Goal: Task Accomplishment & Management: Manage account settings

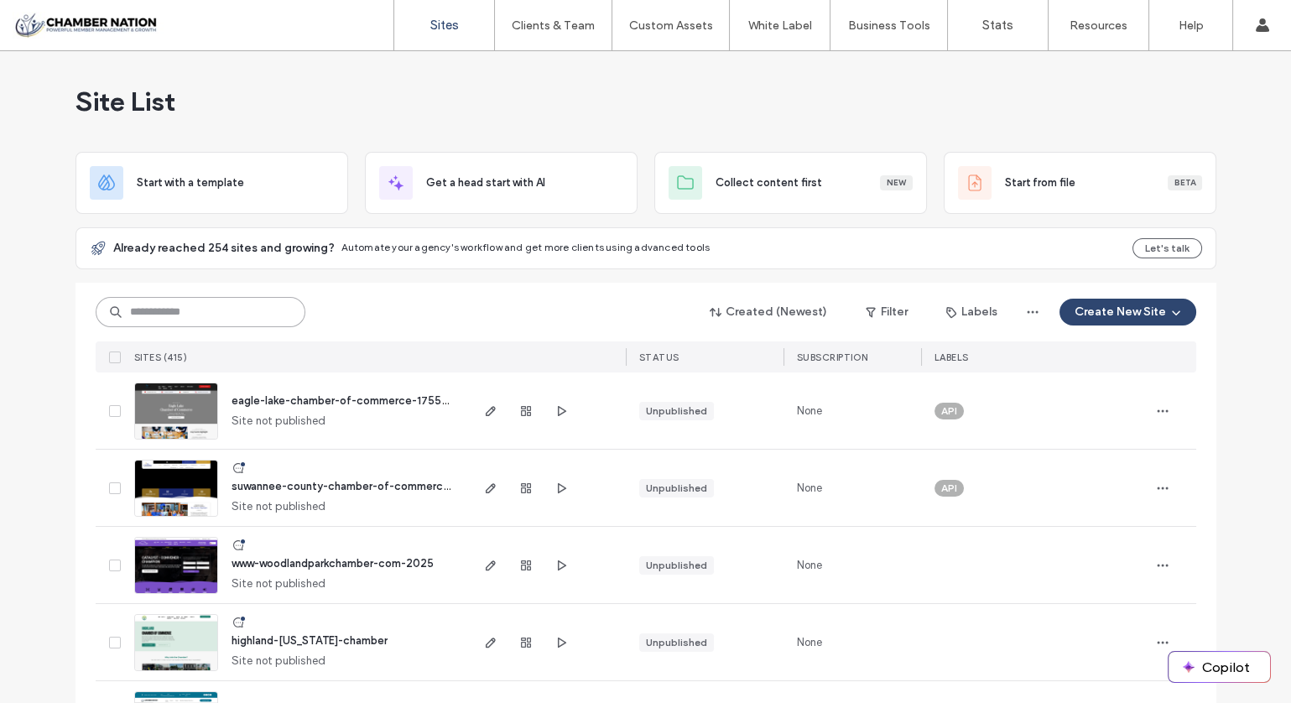
click at [222, 307] on input at bounding box center [201, 312] width 210 height 30
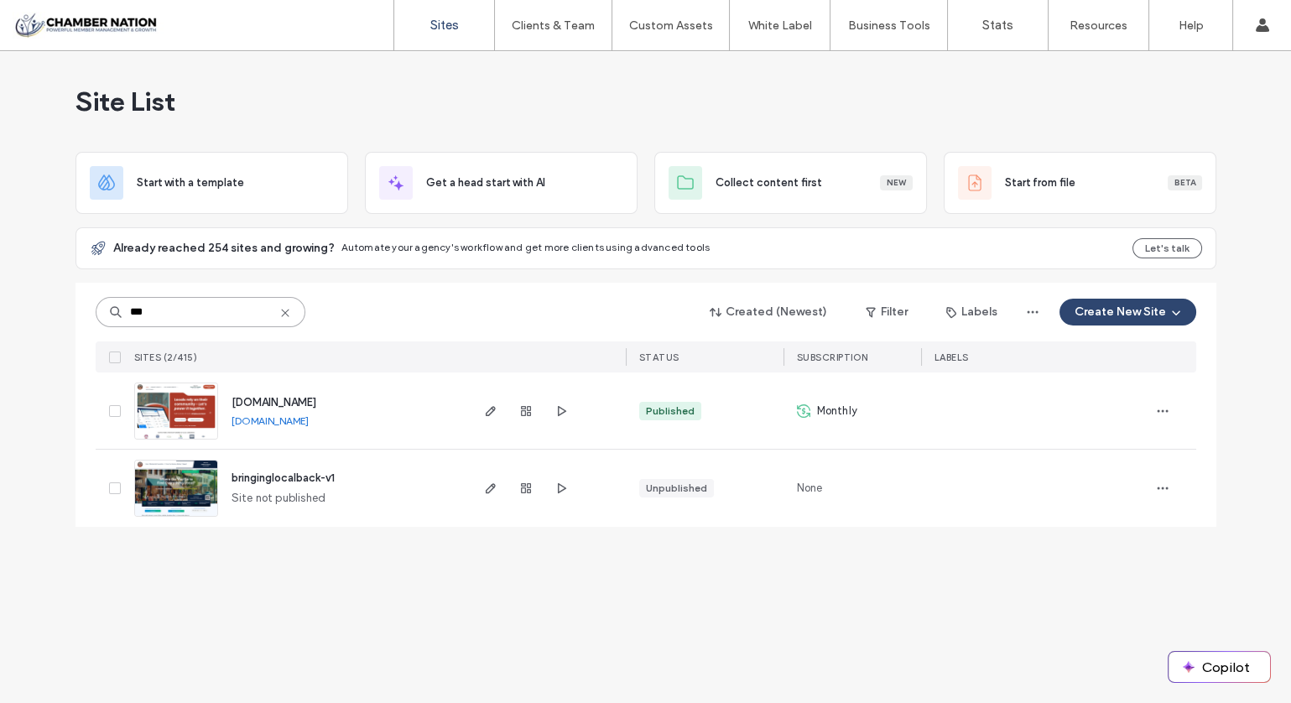
type input "***"
click at [298, 400] on span "www.bringinglocalback.com" at bounding box center [274, 402] width 85 height 13
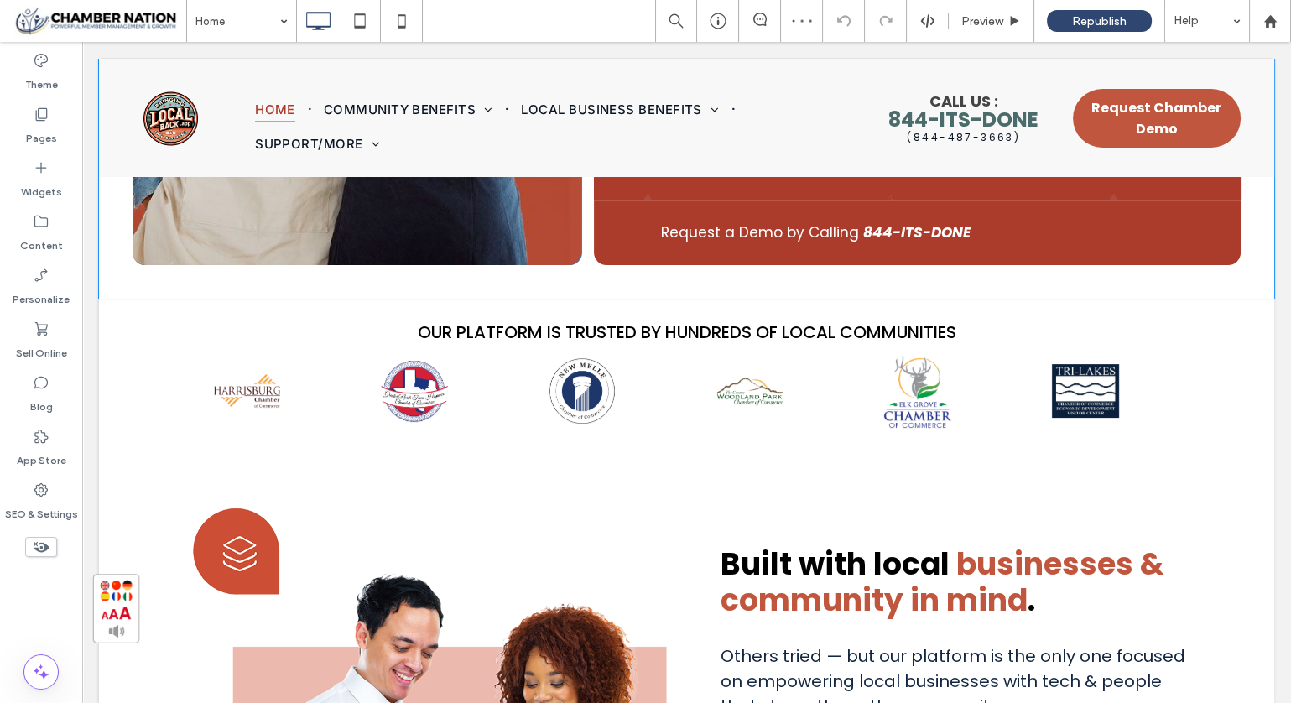
scroll to position [380, 0]
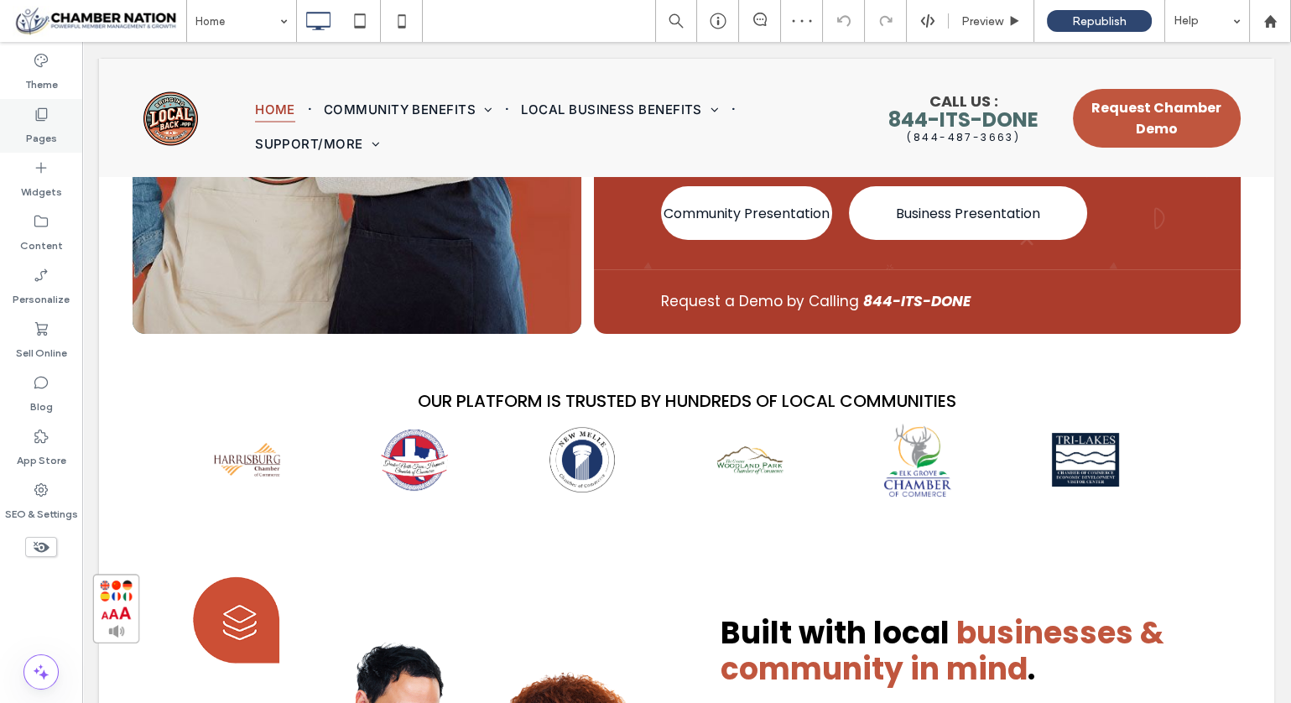
click at [31, 121] on div "Pages" at bounding box center [41, 126] width 82 height 54
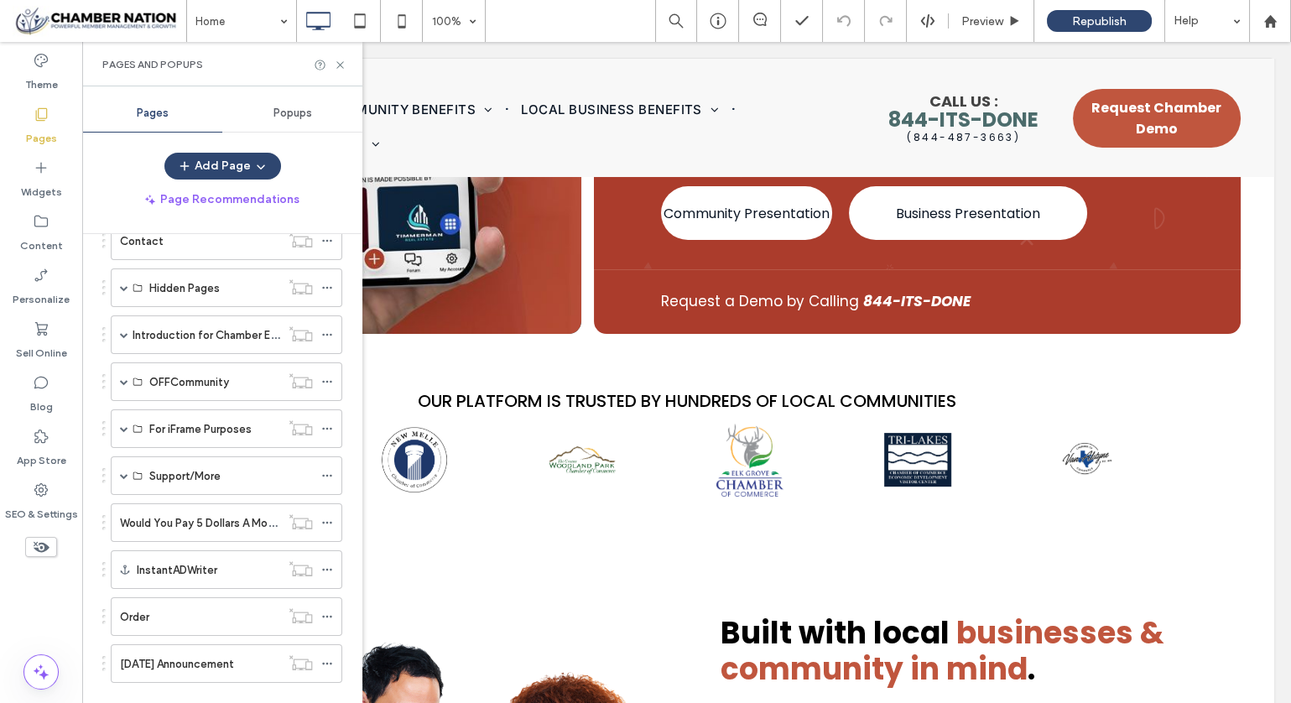
scroll to position [487, 0]
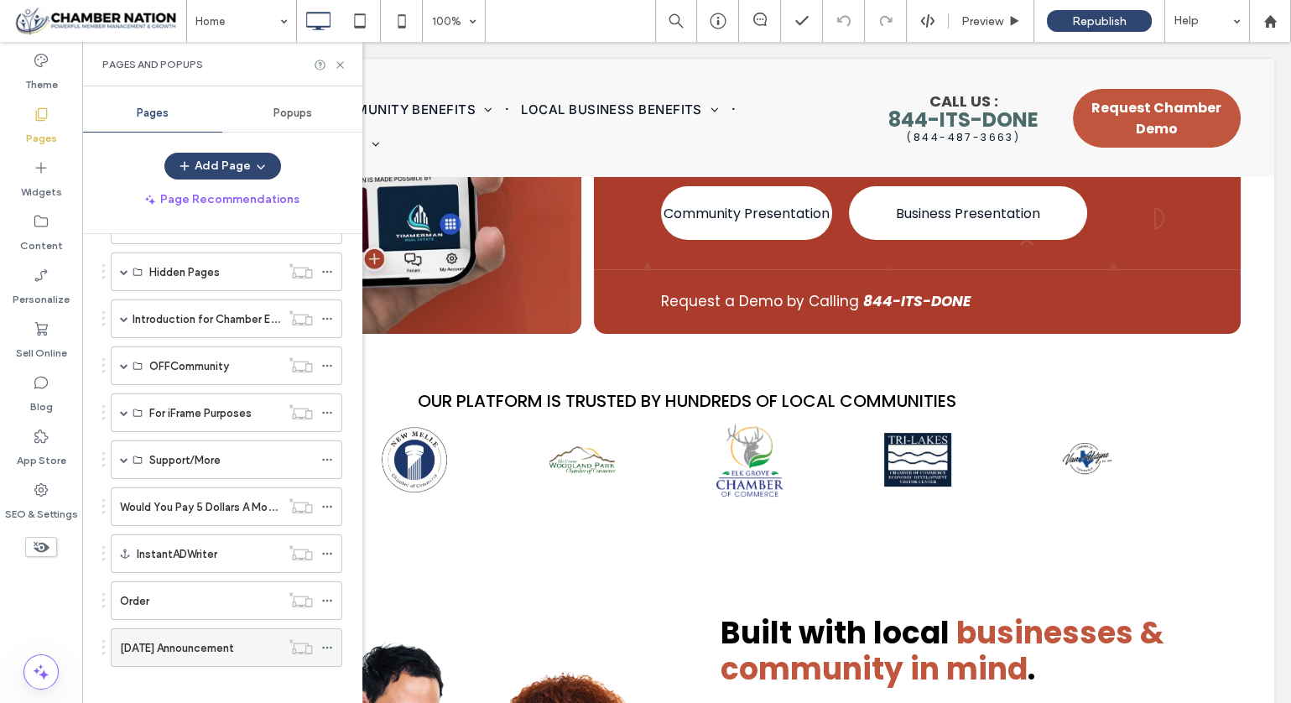
click at [176, 633] on label "[DATE] Announcement" at bounding box center [177, 647] width 114 height 29
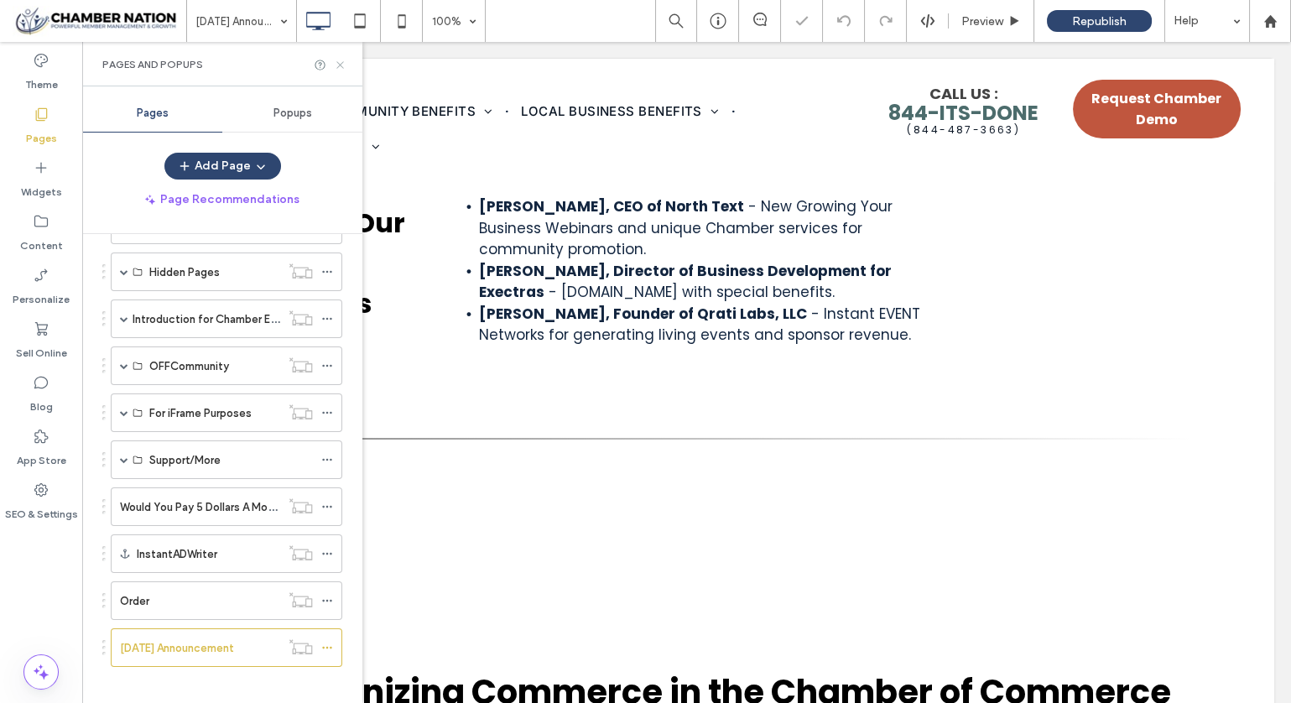
click at [342, 63] on icon at bounding box center [340, 65] width 13 height 13
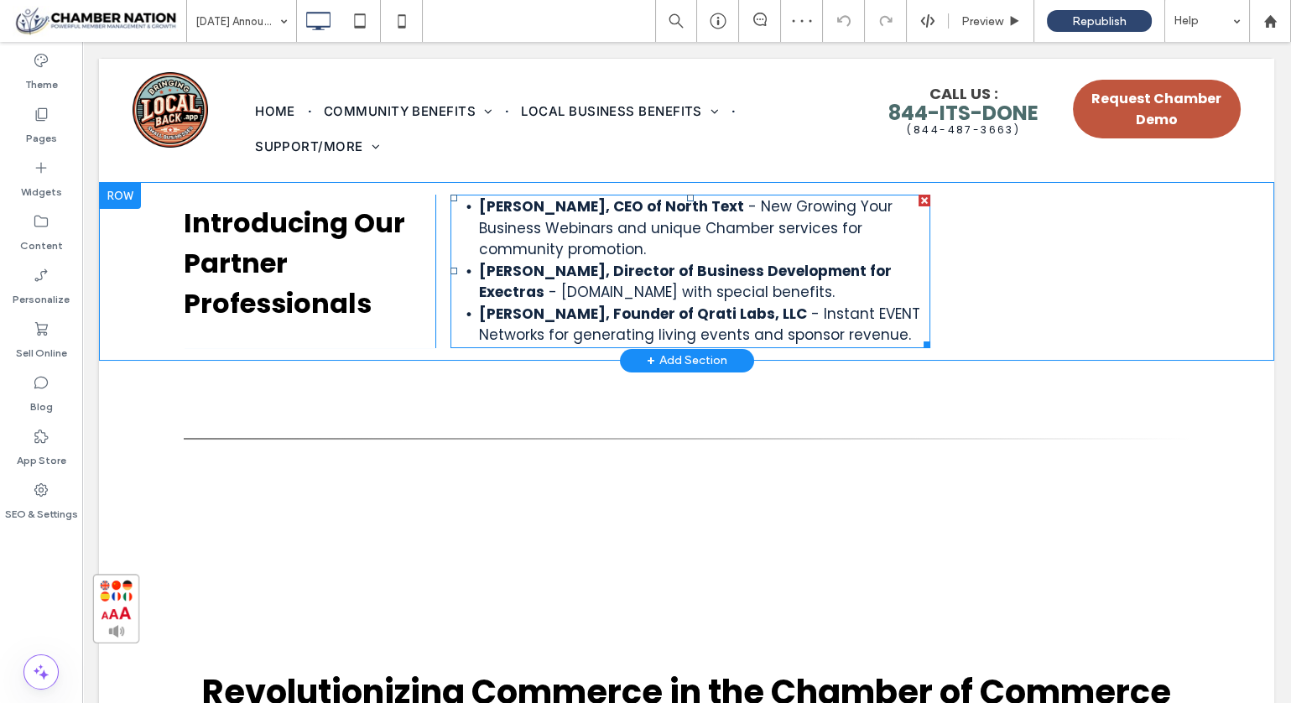
click at [549, 284] on span "- [DOMAIN_NAME] with special benefits." at bounding box center [692, 292] width 286 height 20
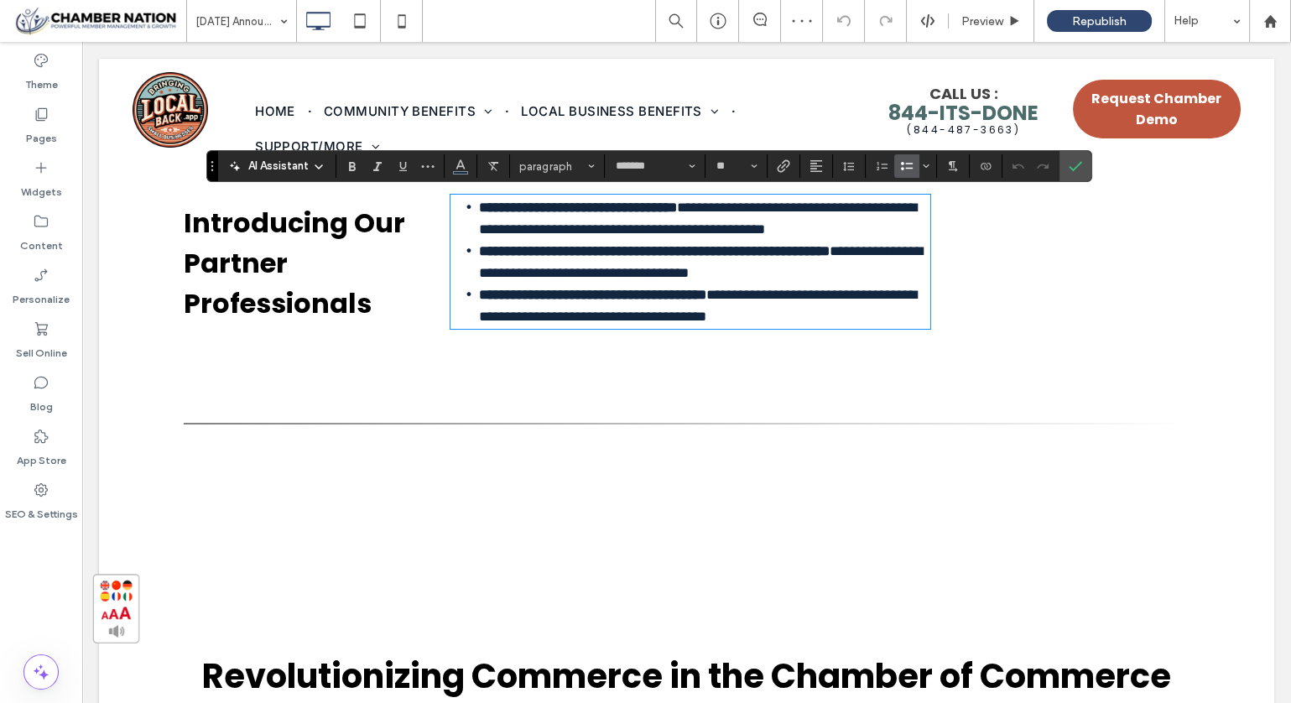
click at [485, 258] on strong "**********" at bounding box center [654, 251] width 351 height 14
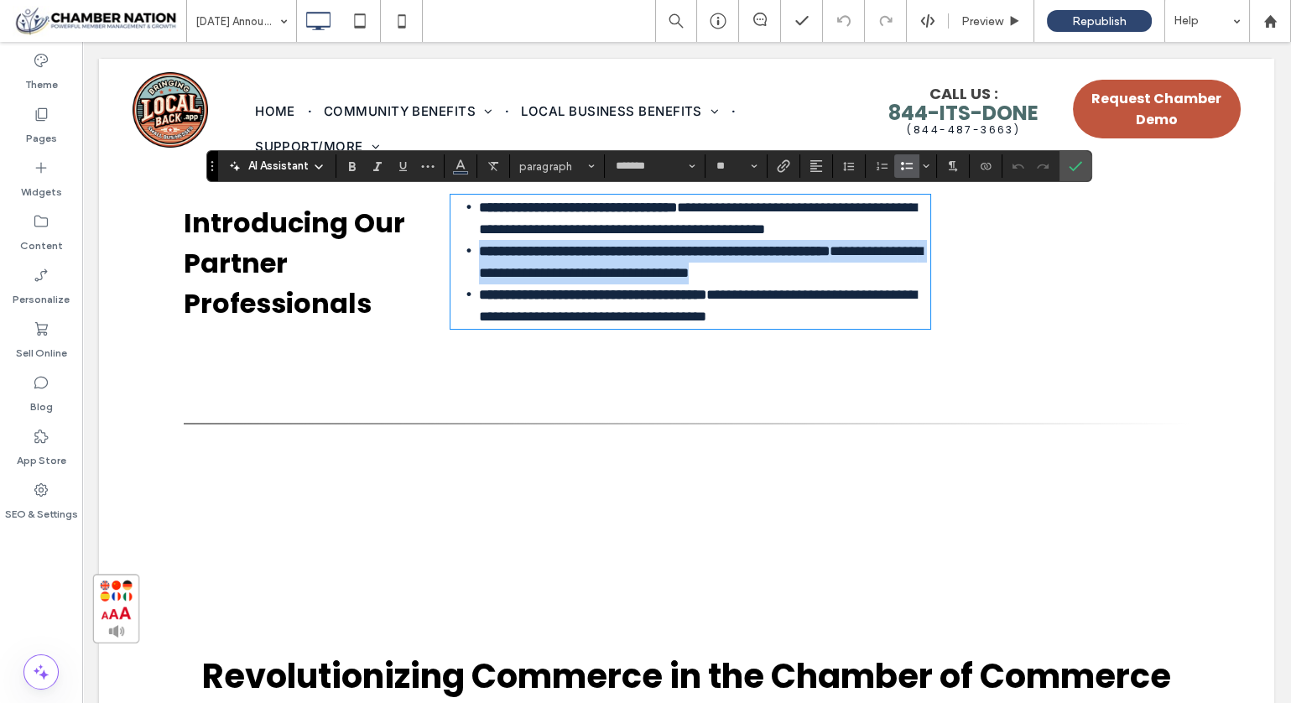
drag, startPoint x: 472, startPoint y: 273, endPoint x: 878, endPoint y: 286, distance: 405.5
click at [878, 284] on li "**********" at bounding box center [704, 262] width 451 height 44
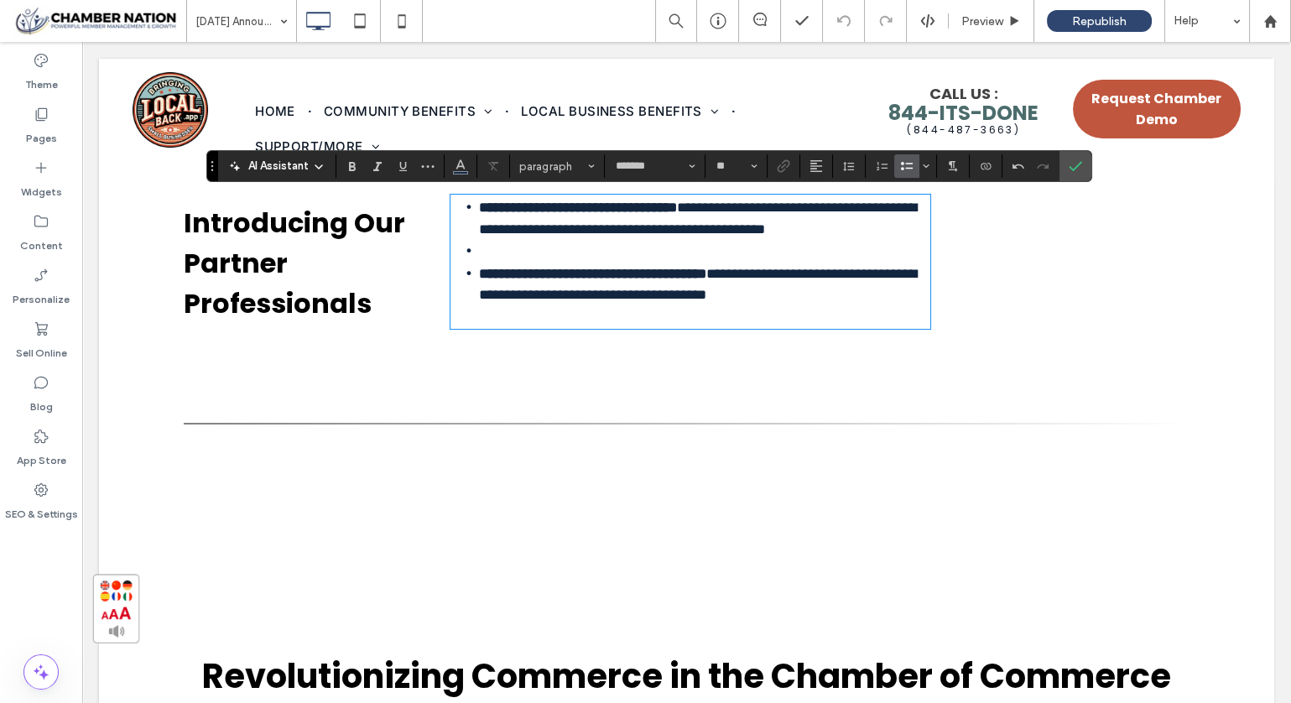
click at [479, 210] on strong "**********" at bounding box center [578, 208] width 198 height 14
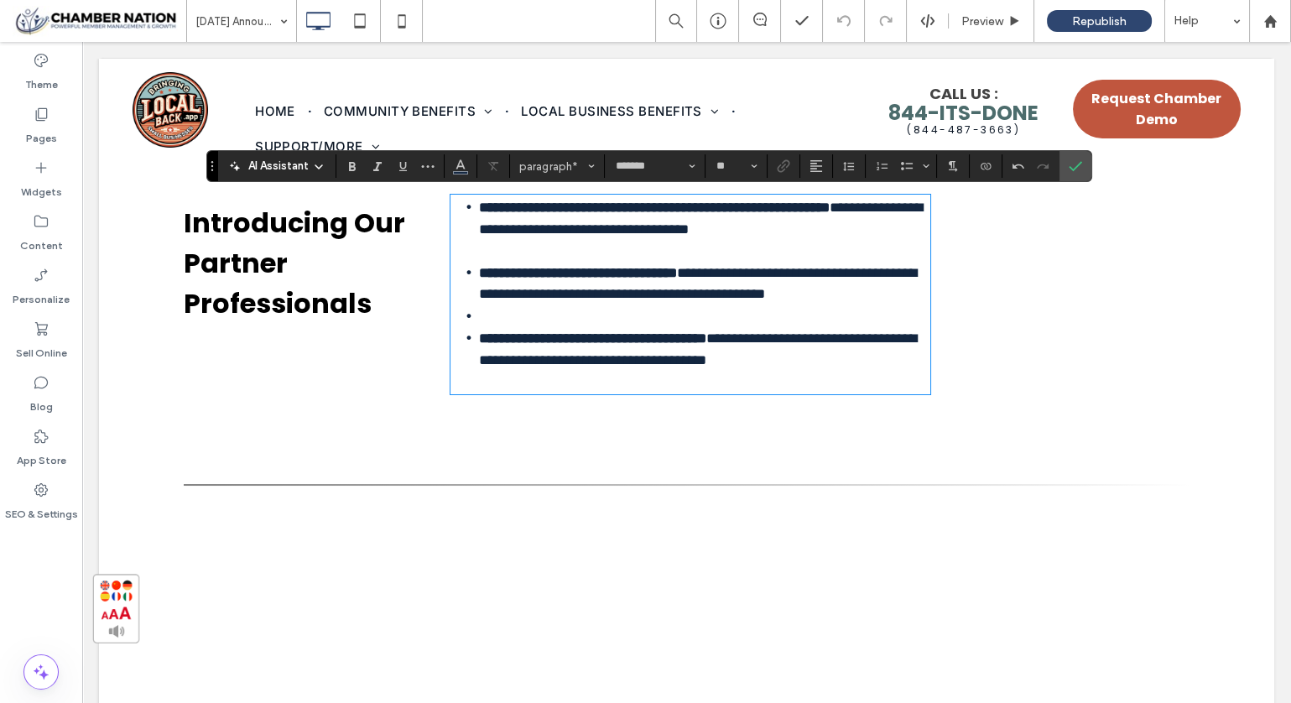
click at [499, 328] on li "﻿" at bounding box center [704, 316] width 451 height 23
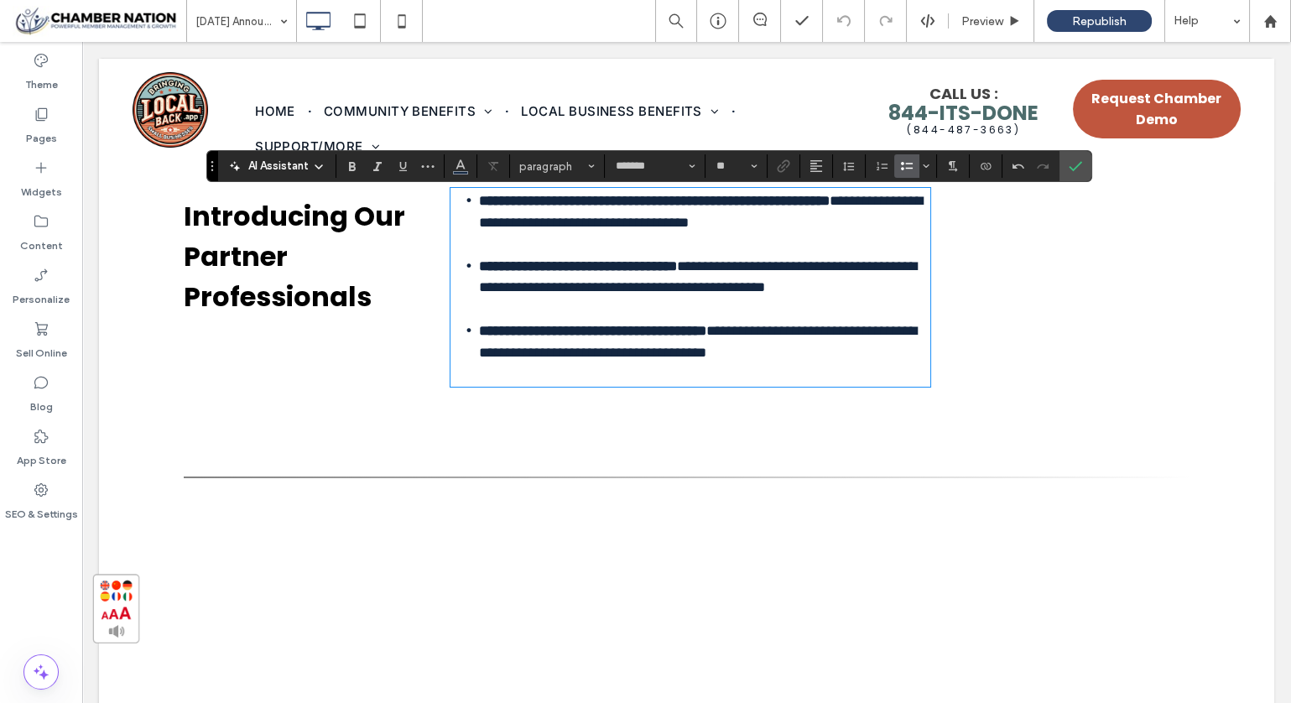
click at [908, 363] on li "**********" at bounding box center [704, 342] width 451 height 44
click at [1069, 168] on use "Confirm" at bounding box center [1075, 166] width 13 height 10
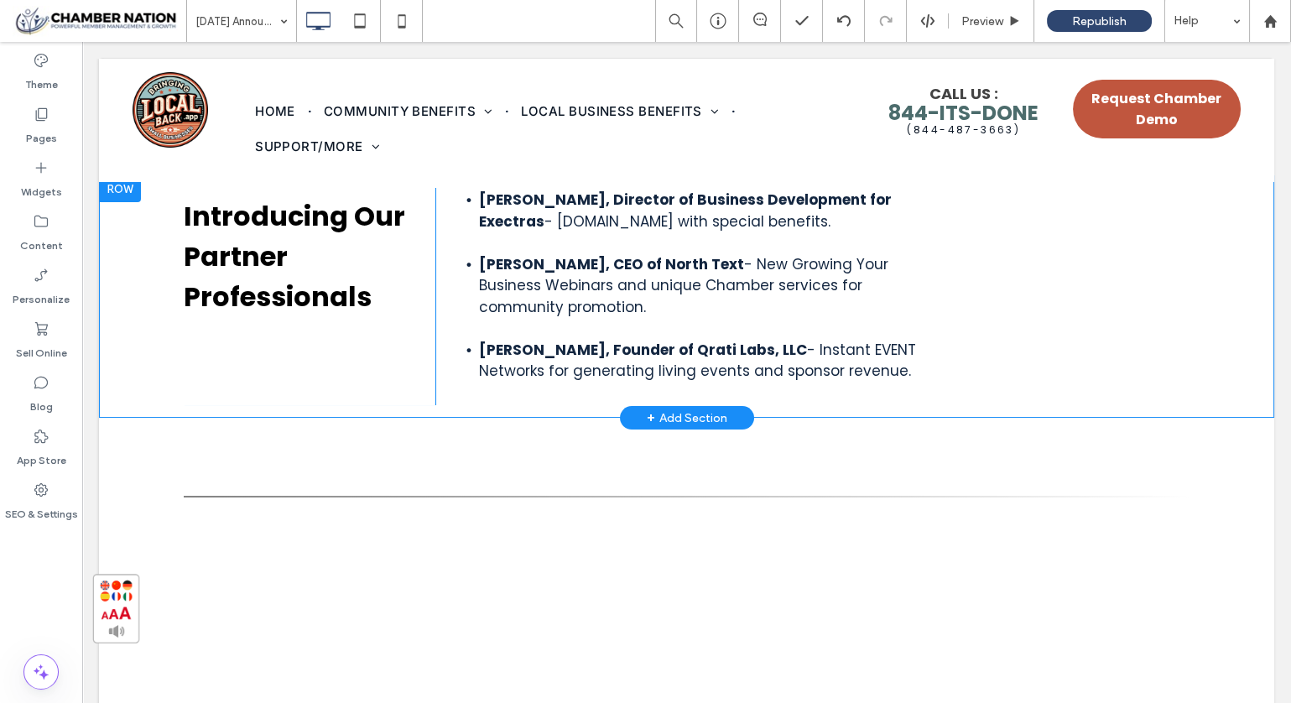
click at [962, 365] on div "[PERSON_NAME], Director of Business Development for Exectras - [DOMAIN_NAME] wi…" at bounding box center [812, 296] width 755 height 217
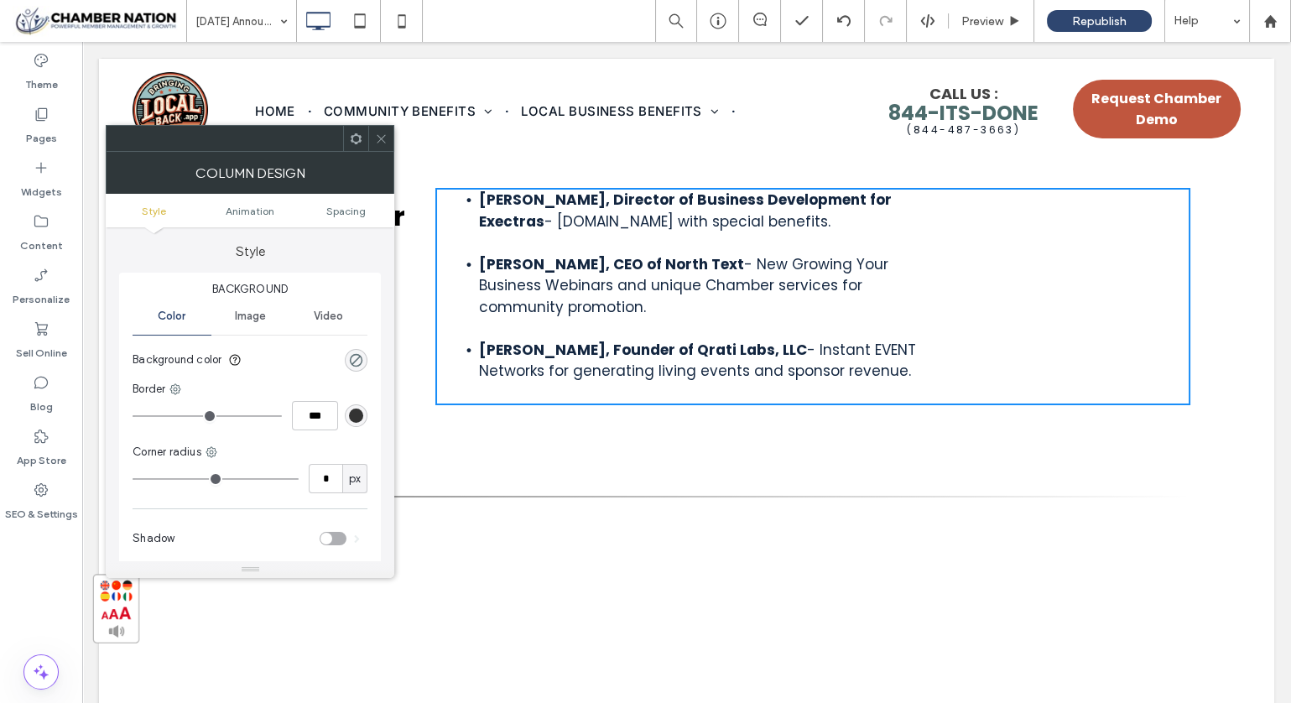
click at [936, 373] on div "[PERSON_NAME], Director of Business Development for Exectras - [DOMAIN_NAME] wi…" at bounding box center [812, 296] width 755 height 217
click at [377, 133] on icon at bounding box center [381, 139] width 13 height 13
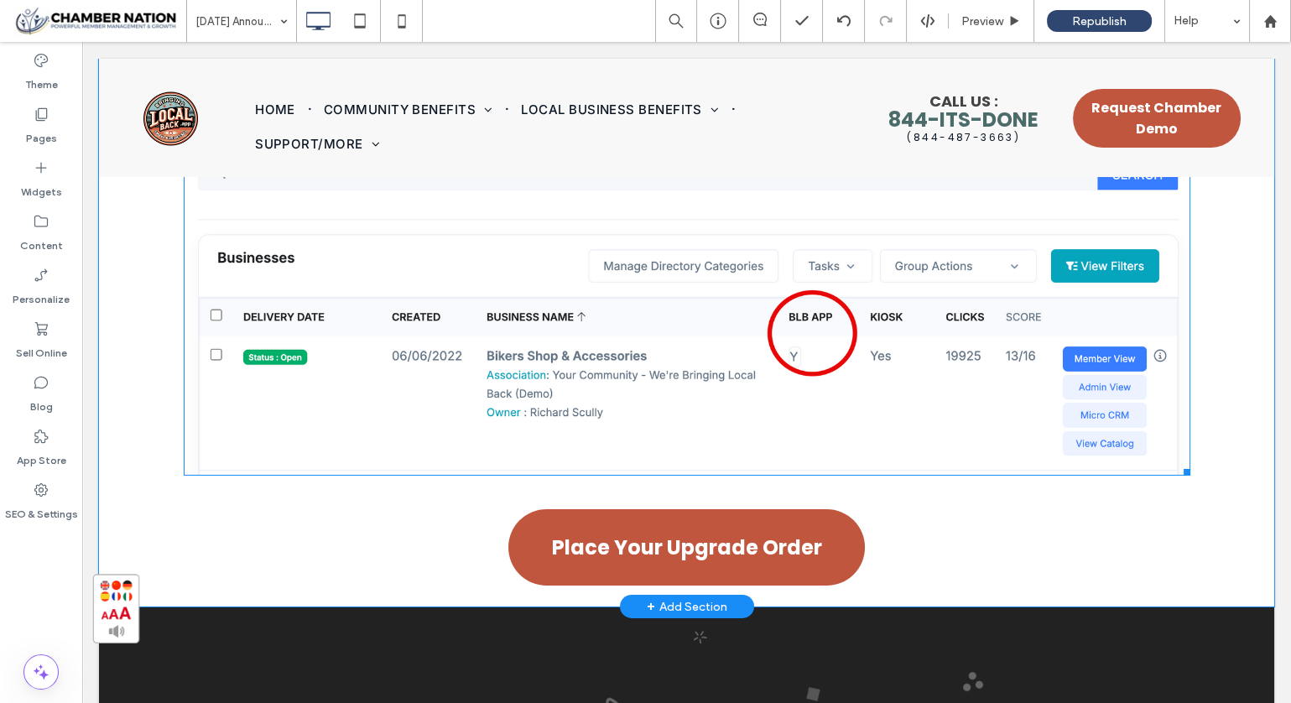
scroll to position [10662, 0]
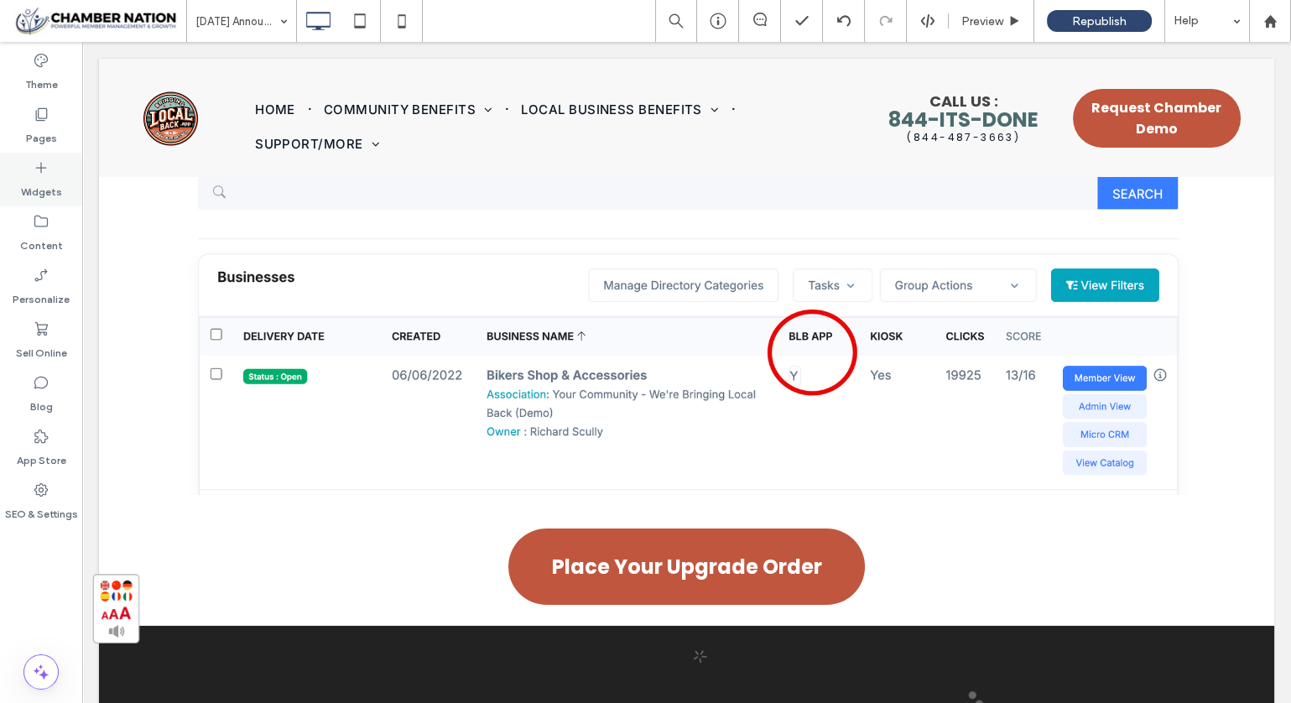
click at [45, 177] on label "Widgets" at bounding box center [41, 187] width 41 height 23
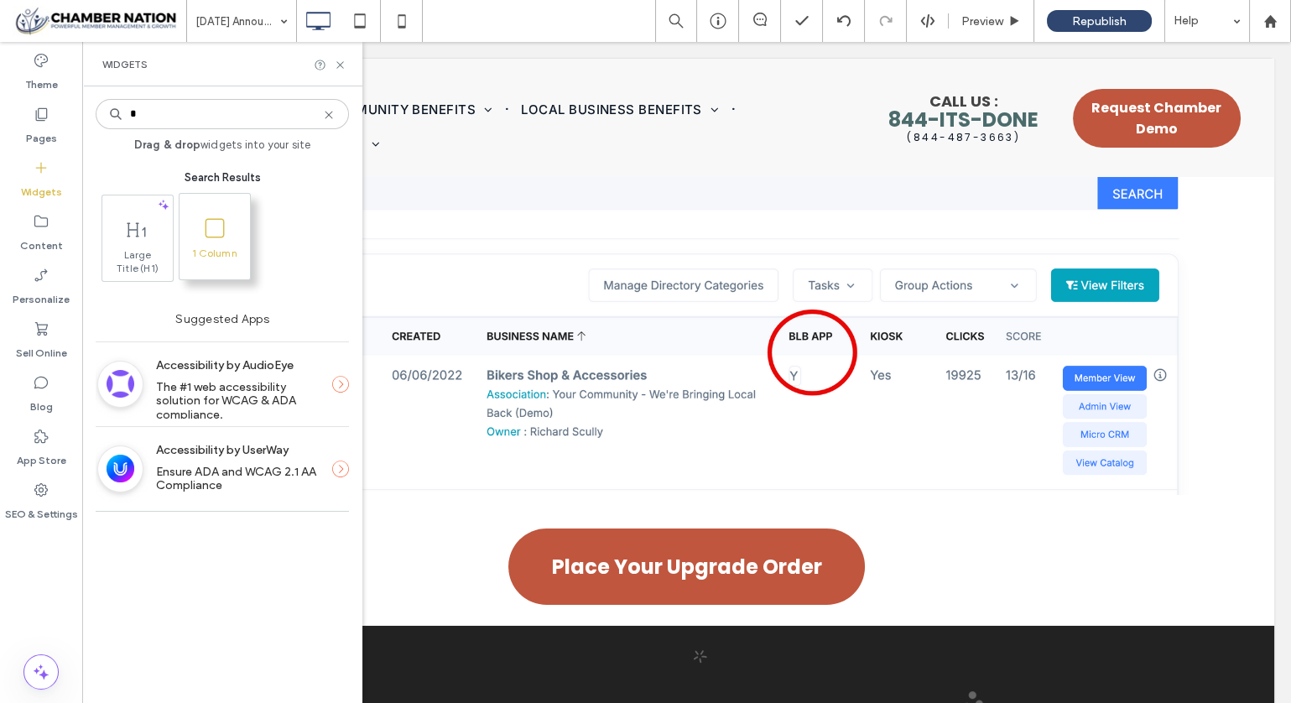
type input "*"
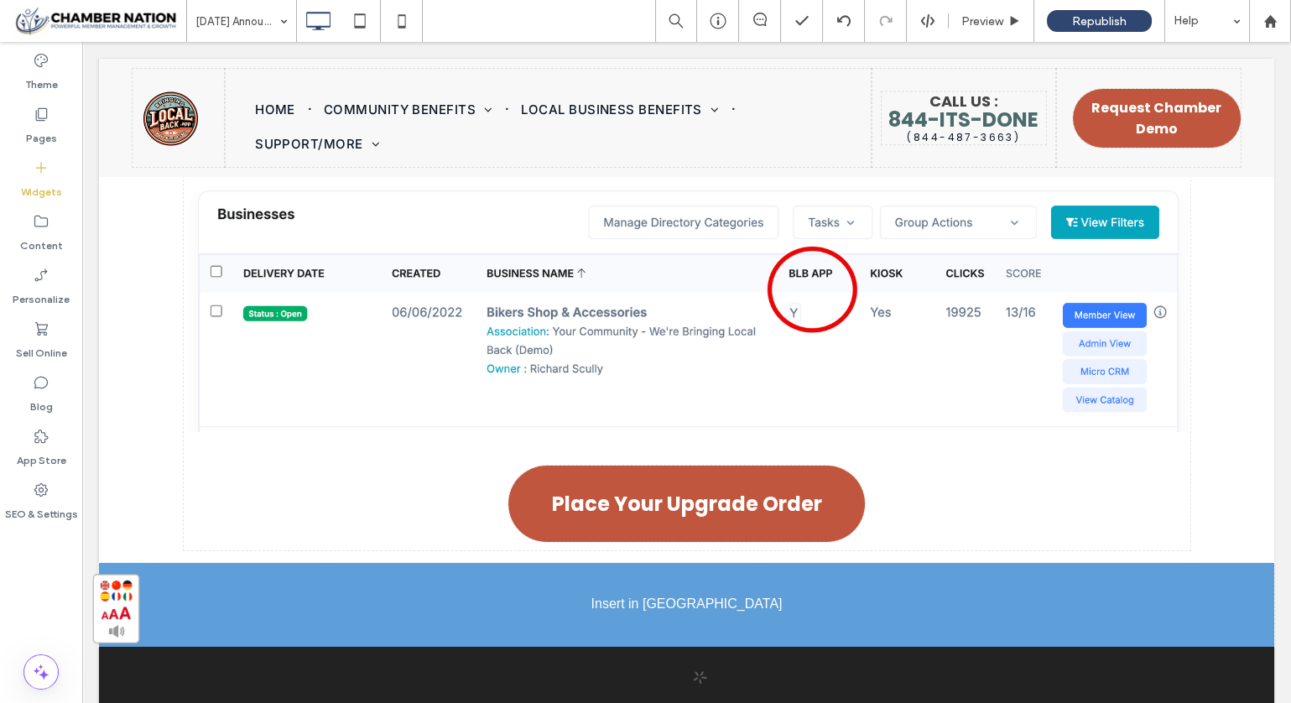
scroll to position [10737, 0]
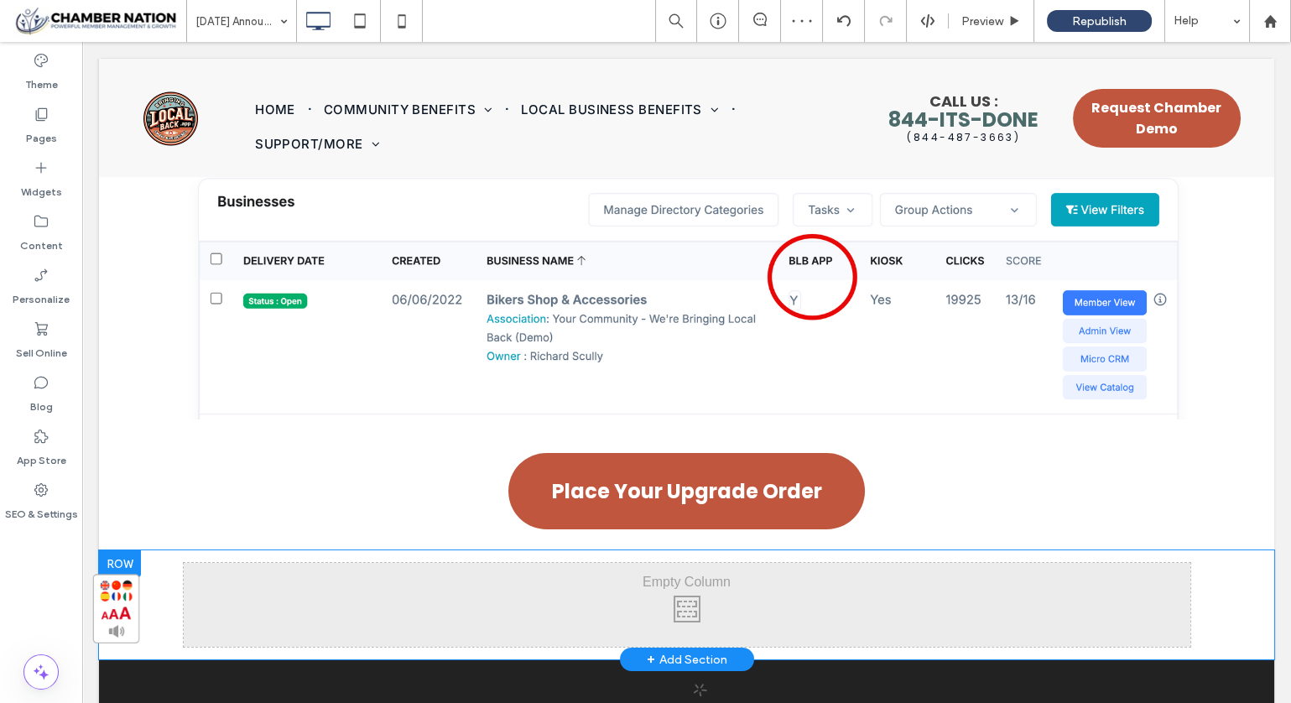
click at [122, 550] on div at bounding box center [120, 563] width 42 height 27
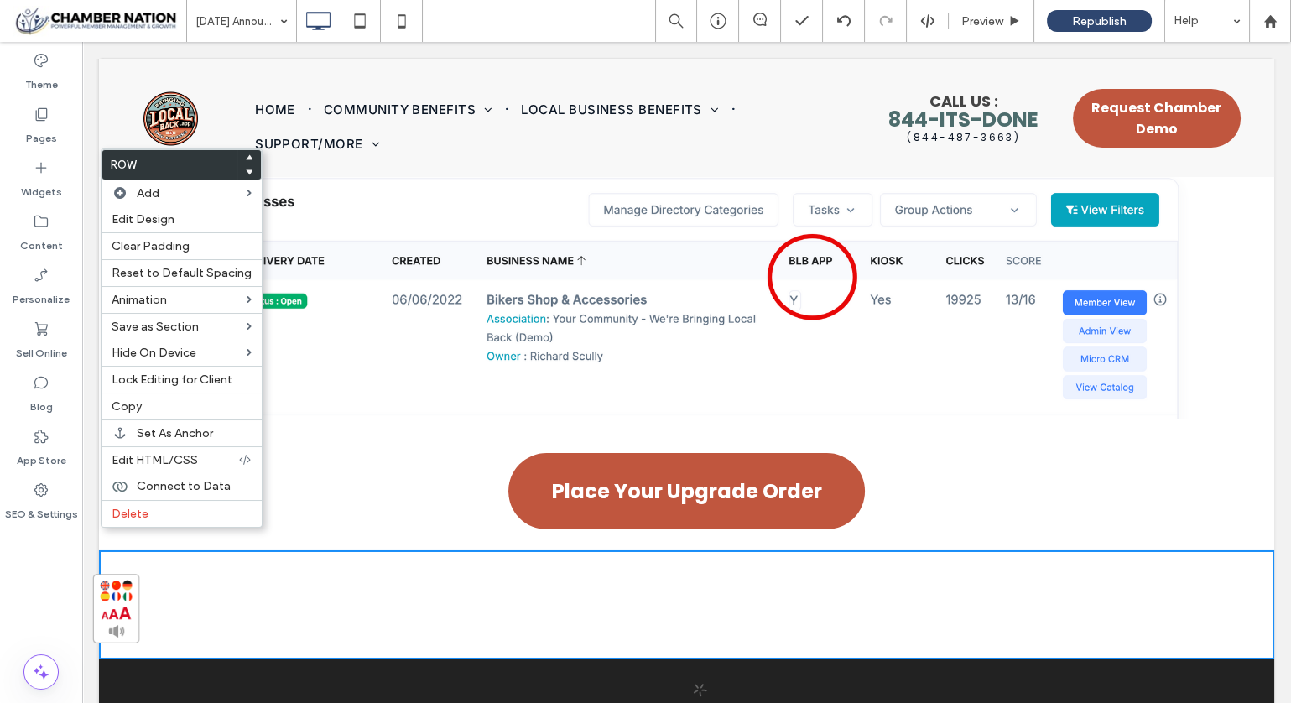
click at [247, 563] on div "Click To Paste Click To Paste" at bounding box center [687, 605] width 1007 height 84
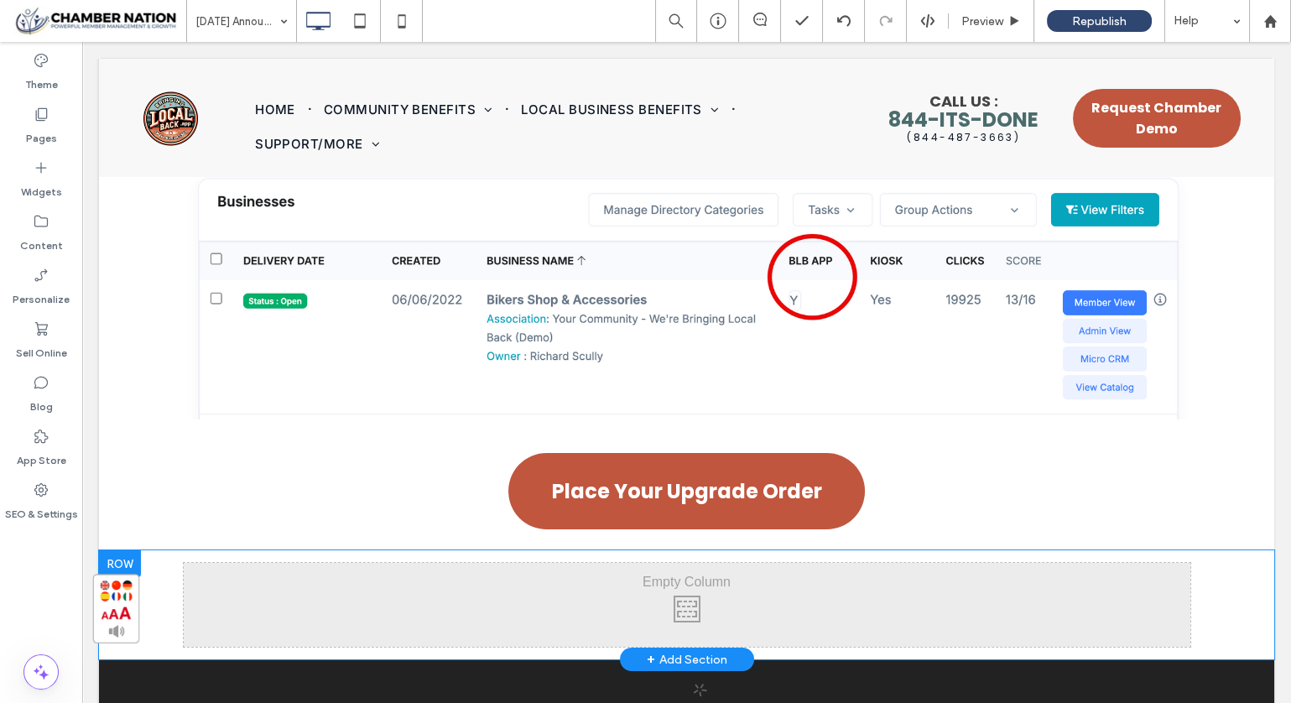
click at [118, 550] on div at bounding box center [120, 563] width 42 height 27
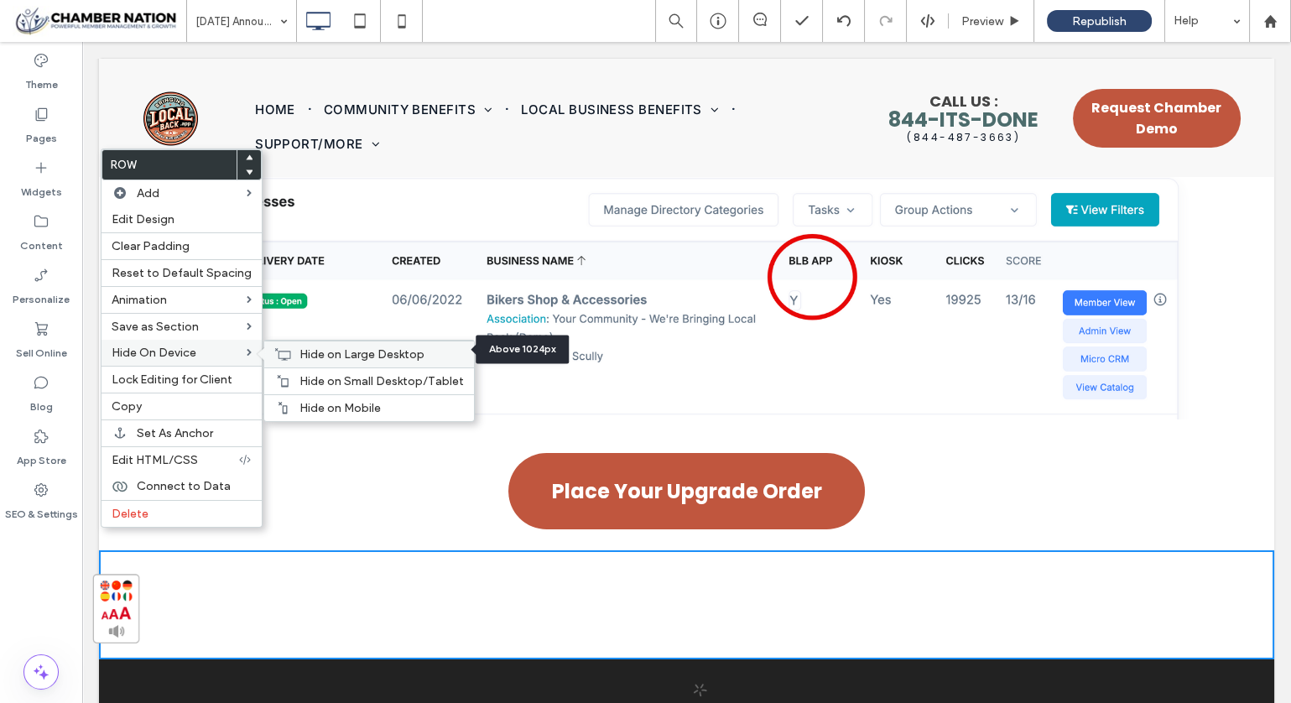
click at [314, 347] on span "Hide on Large Desktop" at bounding box center [362, 354] width 125 height 14
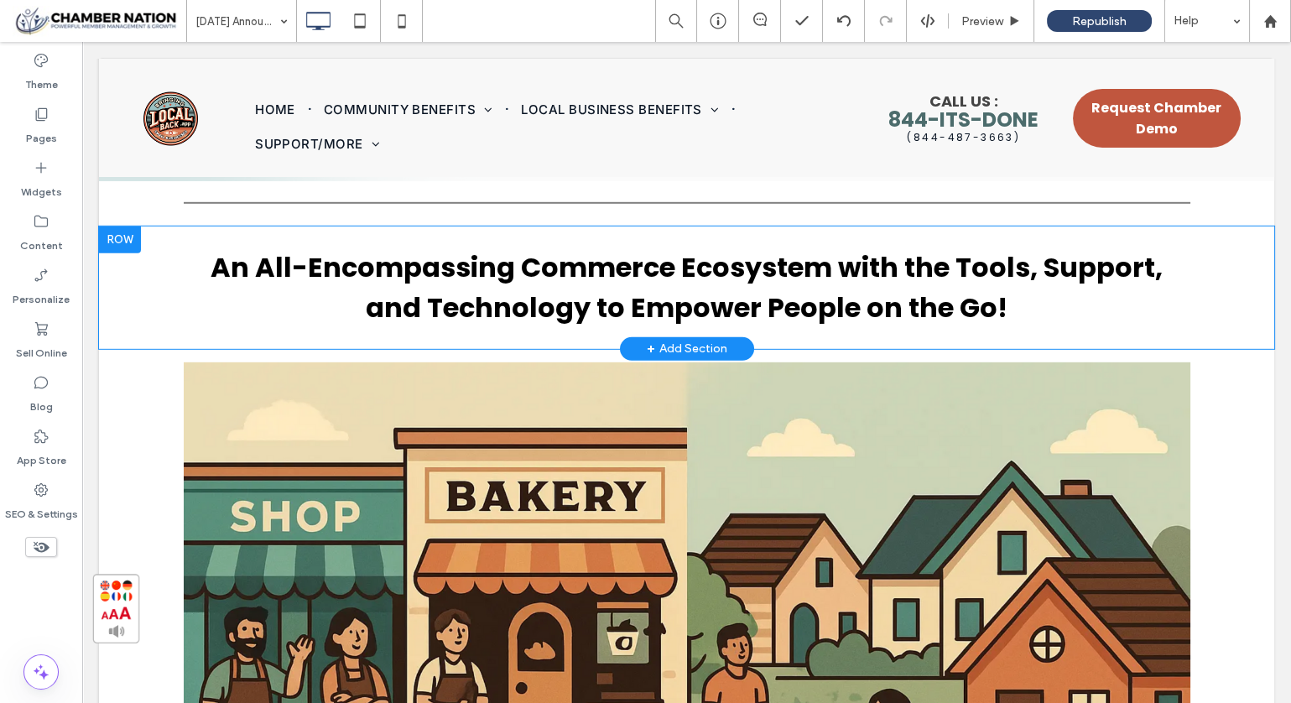
scroll to position [9244, 0]
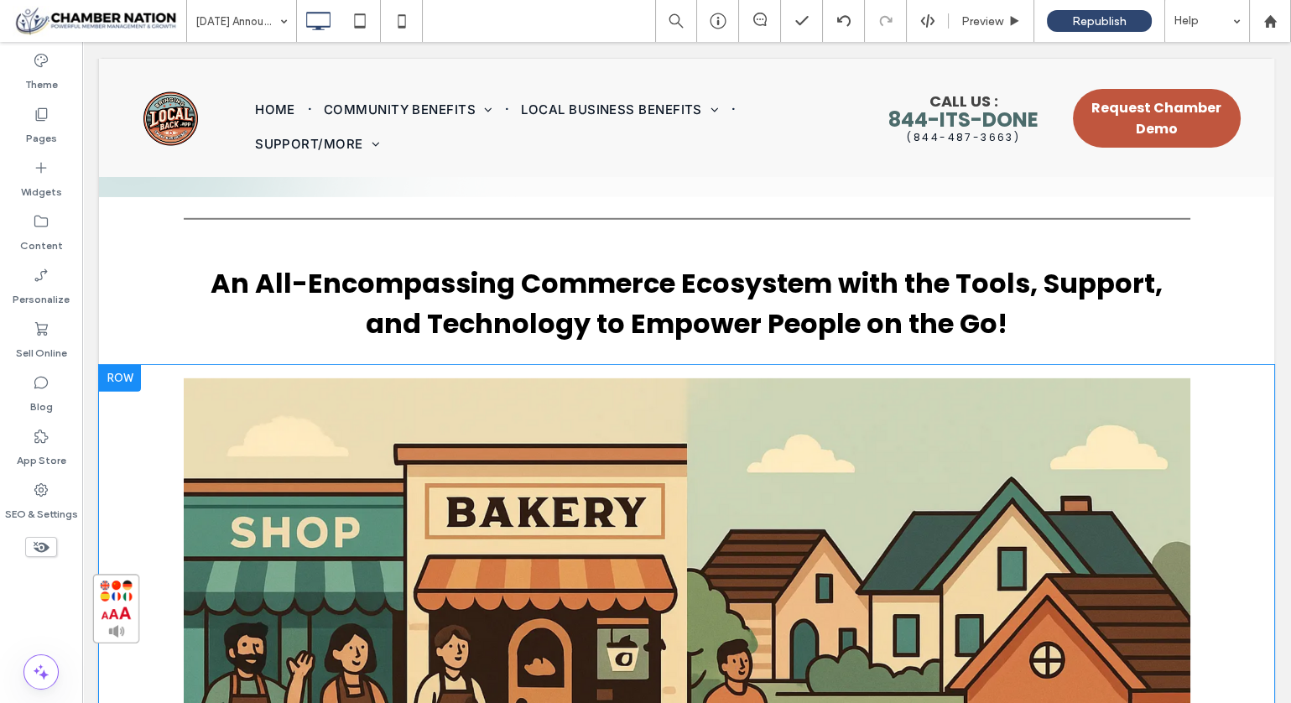
click at [120, 365] on div at bounding box center [120, 378] width 42 height 27
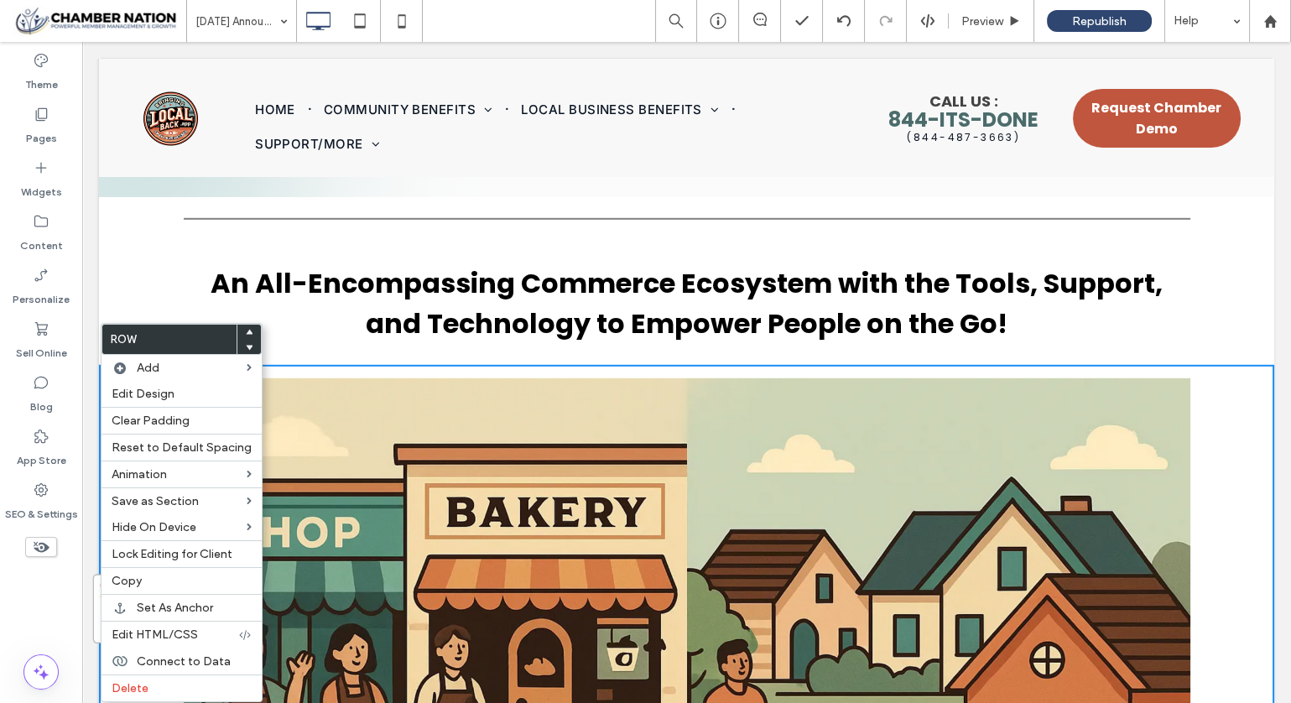
click at [147, 276] on div "An All-Encompassing Commerce Ecosystem with the Tools, Support, ﻿ and Technolog…" at bounding box center [686, 303] width 1175 height 122
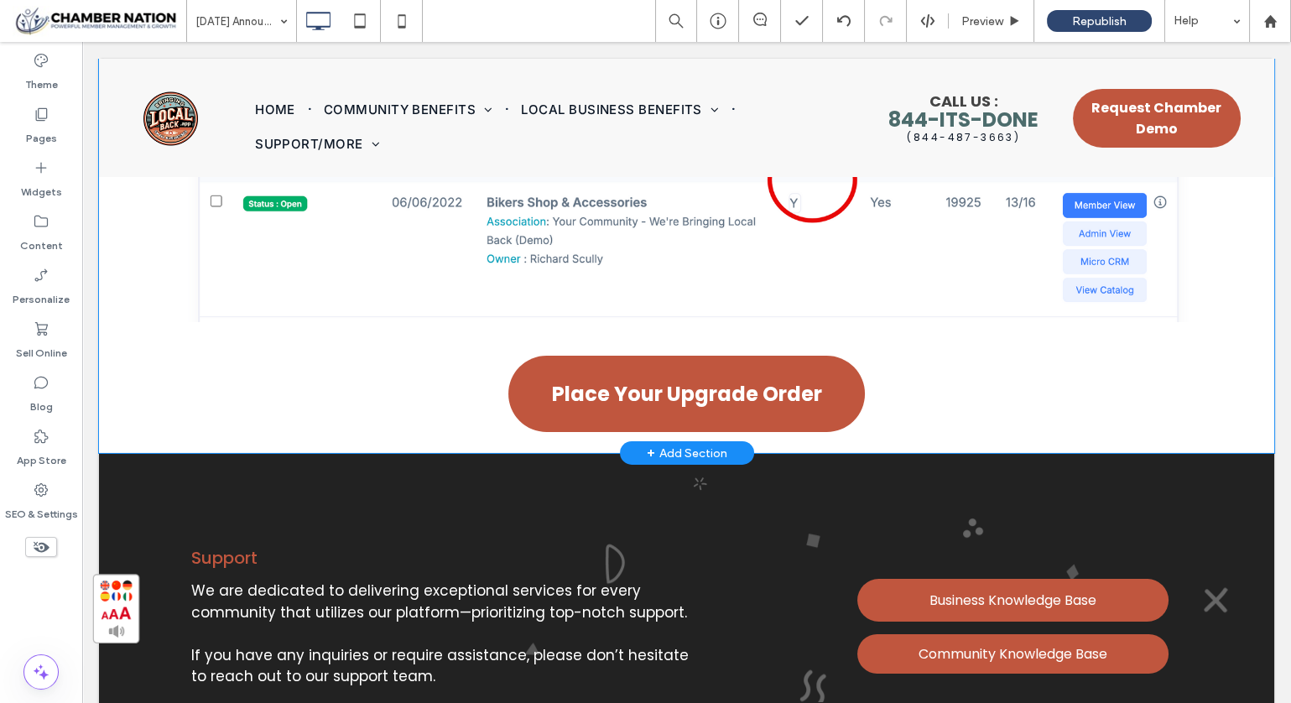
scroll to position [10843, 0]
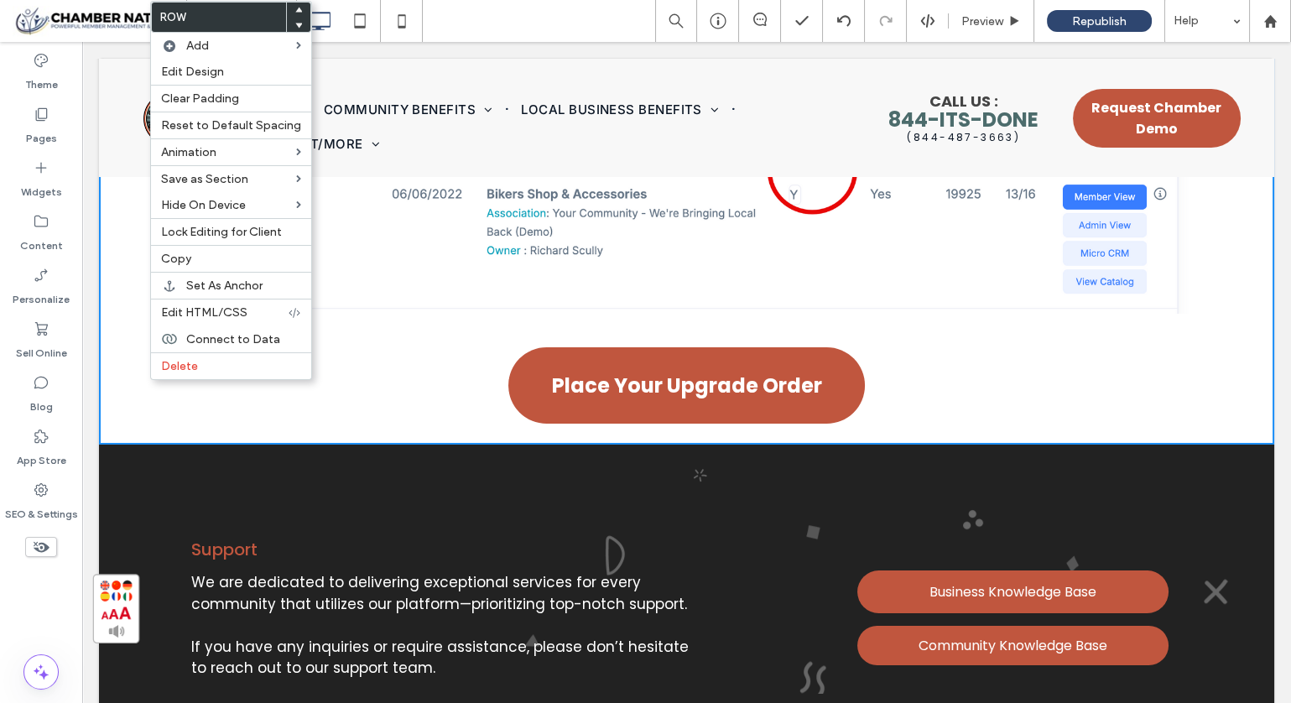
click at [529, 13] on div "[DATE] Announcement Preview Republish Help" at bounding box center [738, 21] width 1105 height 42
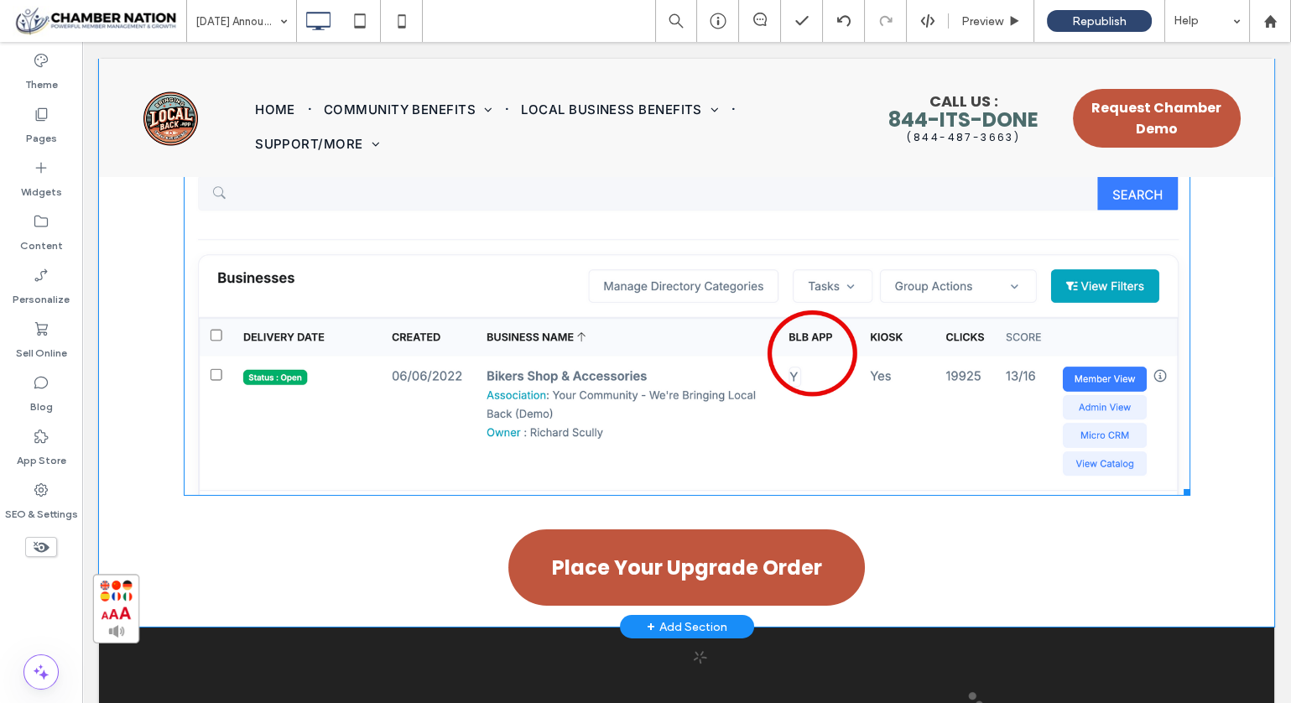
scroll to position [10656, 0]
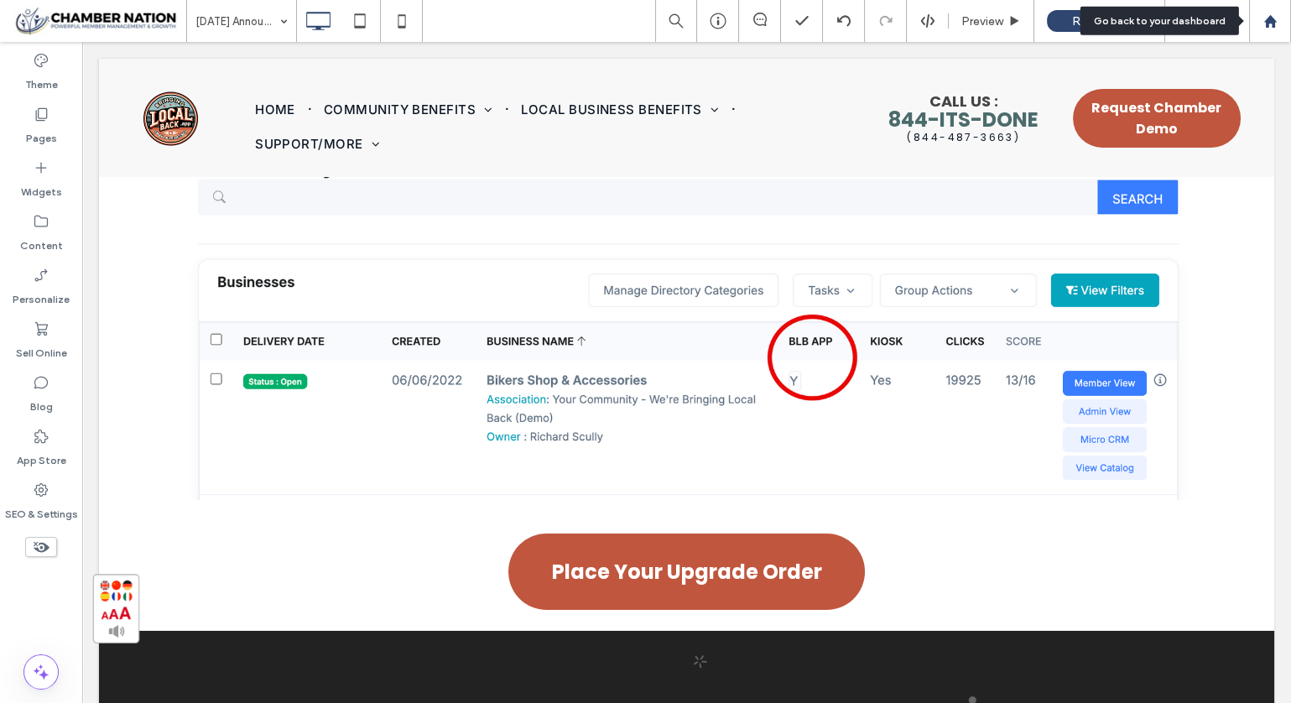
click at [1271, 21] on use at bounding box center [1270, 20] width 13 height 13
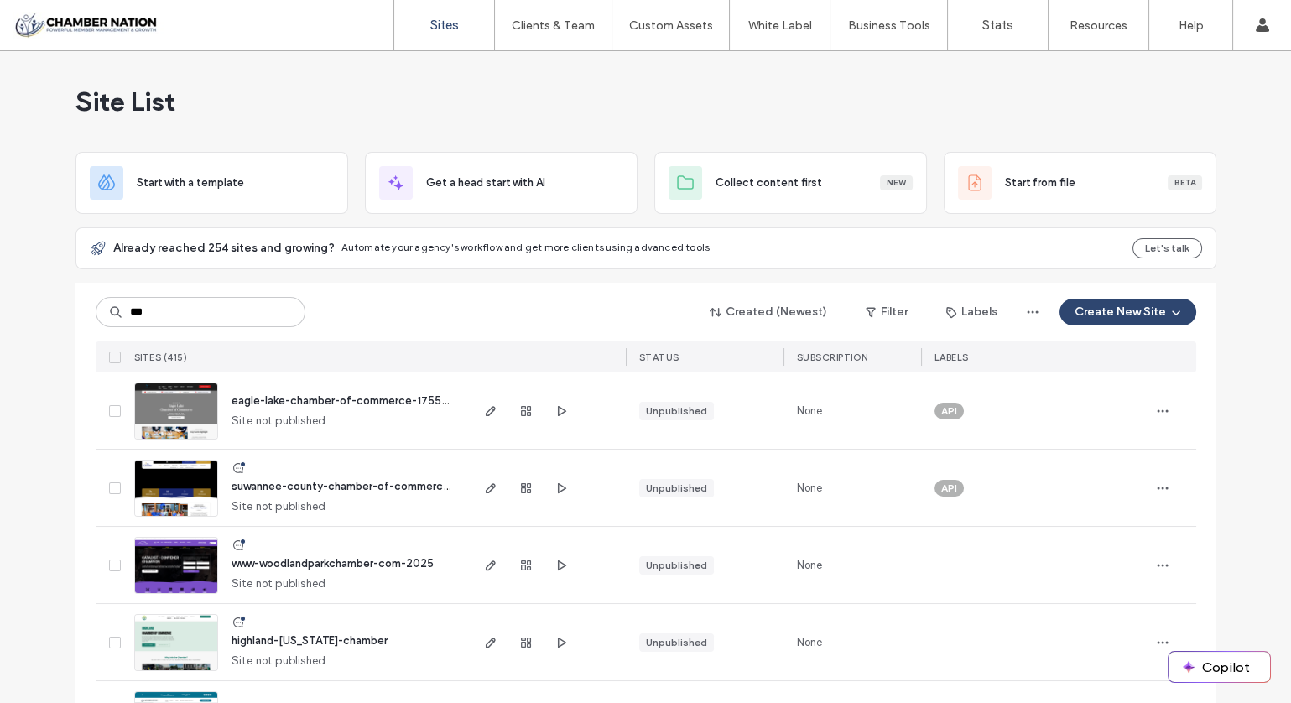
type input "***"
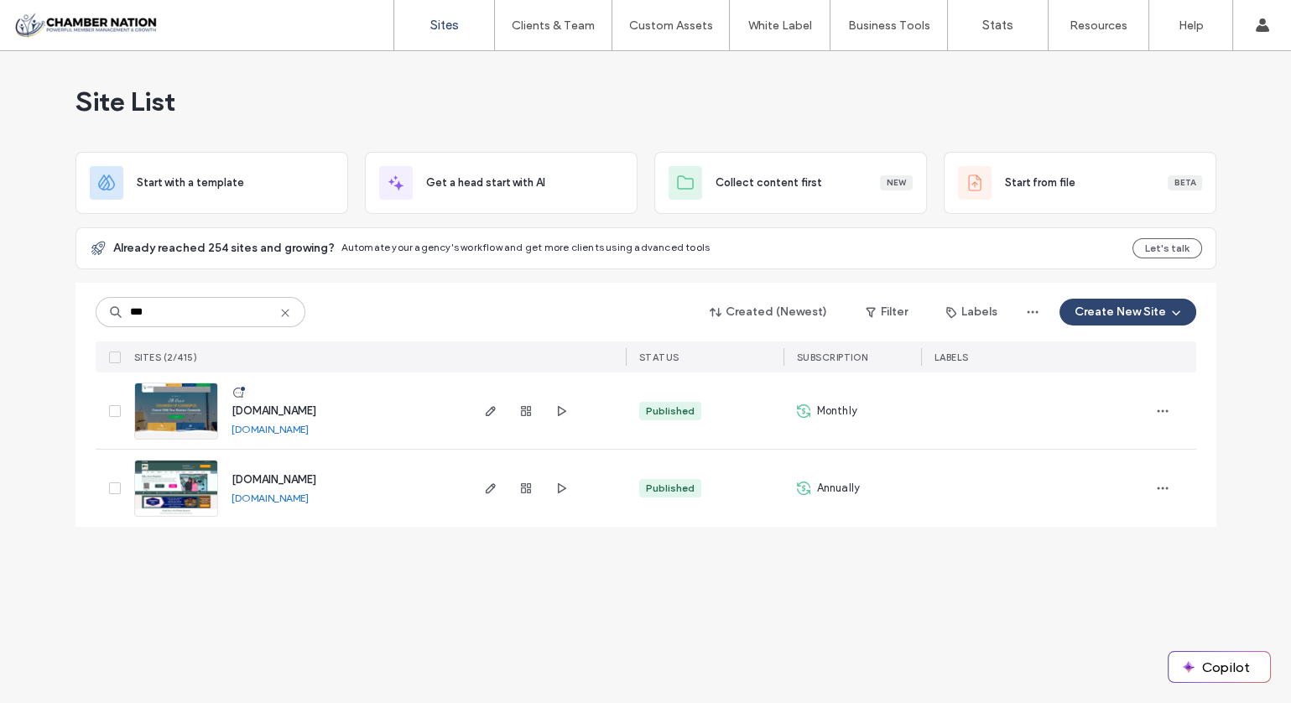
click at [302, 409] on span "www.elkgroveca.com" at bounding box center [274, 410] width 85 height 13
